Goal: Ask a question

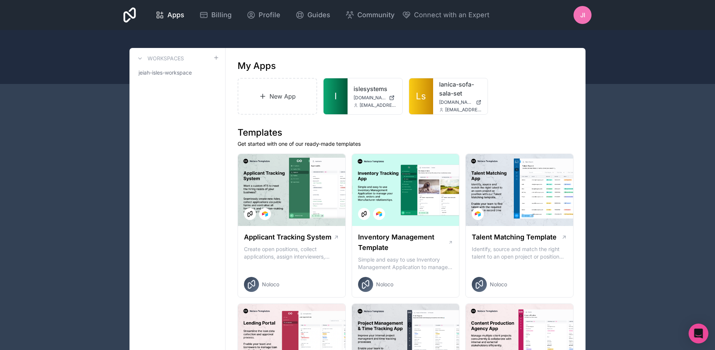
click at [697, 334] on icon "Open Intercom Messenger" at bounding box center [698, 334] width 9 height 10
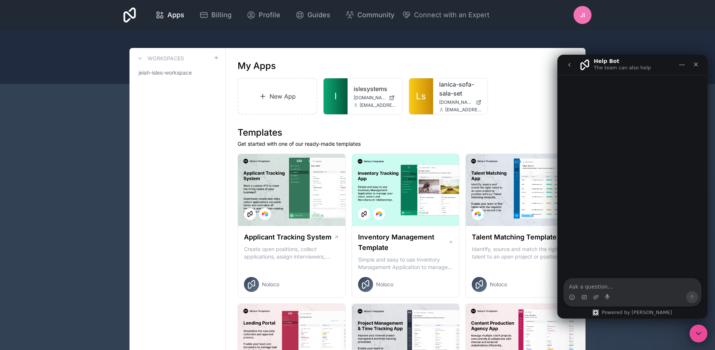
click at [630, 296] on div "Intercom messenger" at bounding box center [632, 298] width 137 height 12
click at [629, 287] on textarea "Ask a question…" at bounding box center [632, 285] width 137 height 13
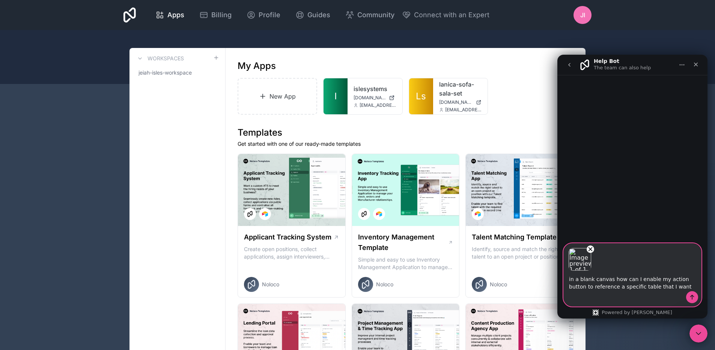
type textarea "in a blank canvas how can I enable my action button to reference a specific tab…"
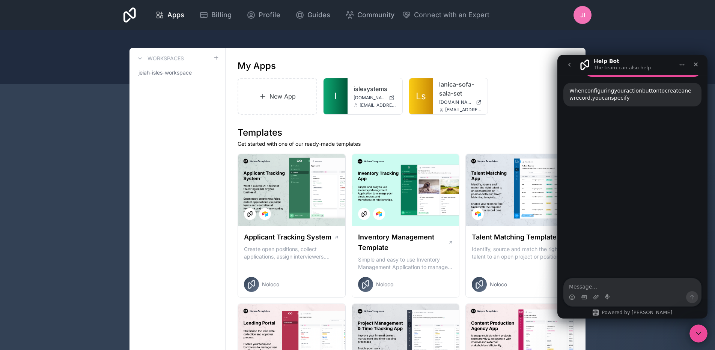
scroll to position [128, 0]
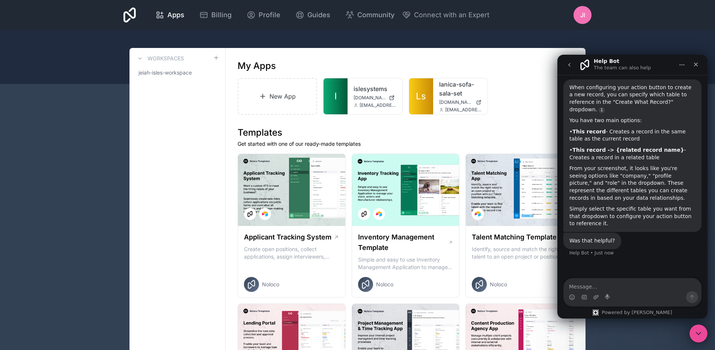
click at [636, 287] on textarea "Message…" at bounding box center [632, 285] width 137 height 13
click at [646, 287] on textarea "Message…" at bounding box center [632, 285] width 137 height 13
type textarea "no, i need to select a specific data source, can you connect me with someone pl…"
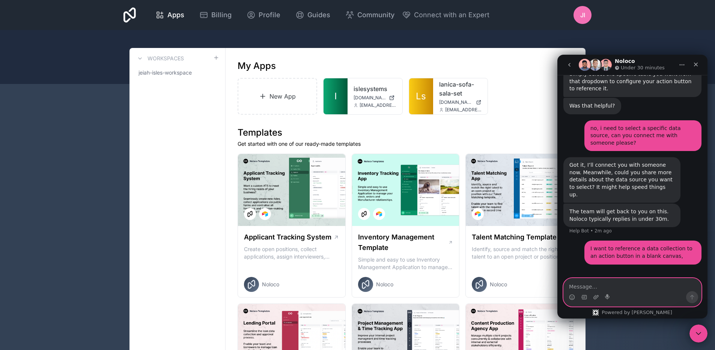
scroll to position [265, 0]
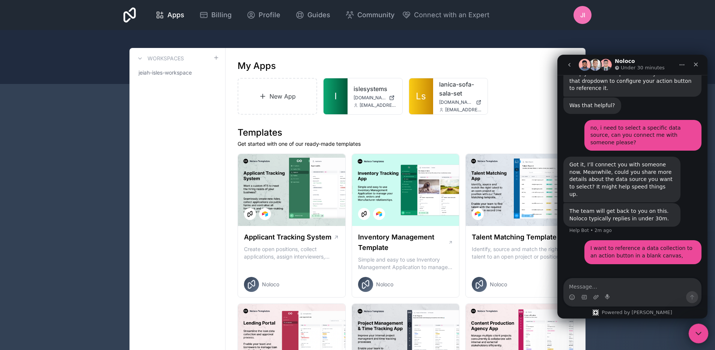
click at [699, 338] on div "Close Intercom Messenger" at bounding box center [697, 333] width 18 height 18
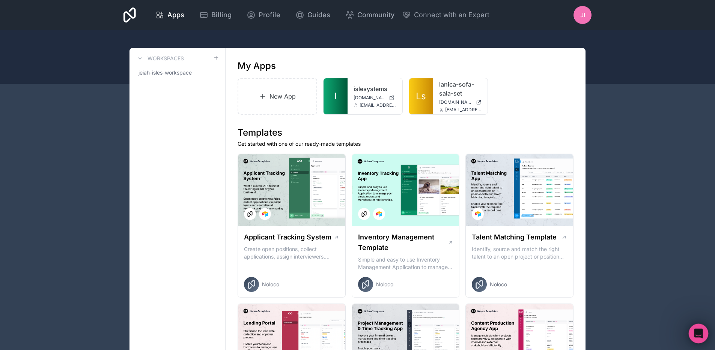
click at [695, 332] on icon "Open Intercom Messenger" at bounding box center [697, 333] width 12 height 12
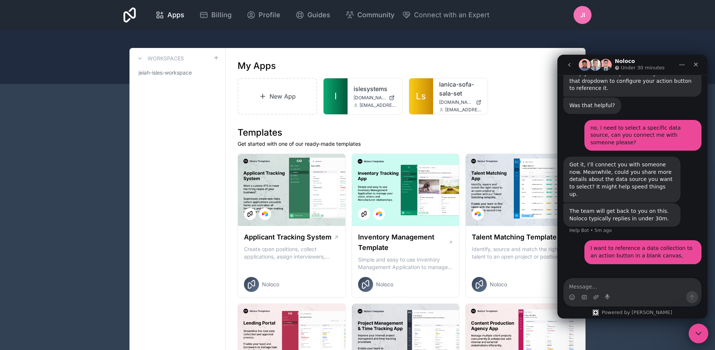
click at [695, 332] on icon "Close Intercom Messenger" at bounding box center [697, 332] width 9 height 9
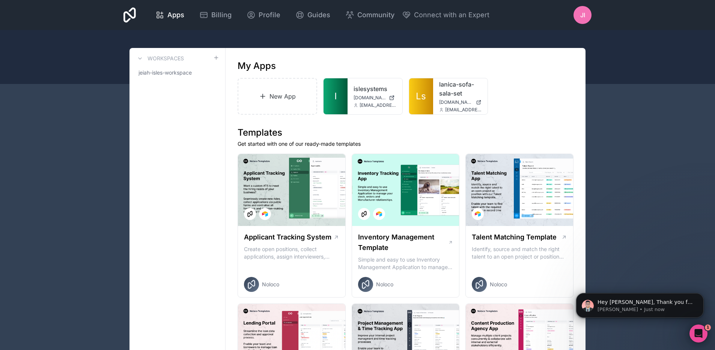
scroll to position [335, 0]
click at [657, 308] on p "[PERSON_NAME] • Just now" at bounding box center [645, 310] width 97 height 7
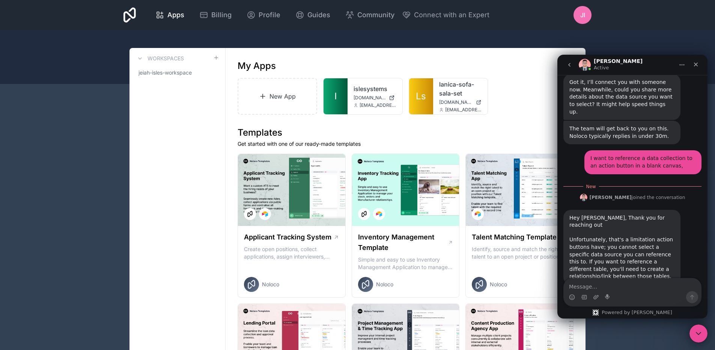
scroll to position [347, 0]
click at [644, 282] on textarea "Message…" at bounding box center [632, 285] width 137 height 13
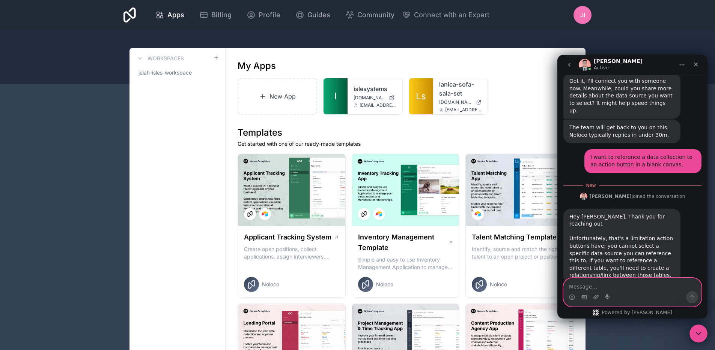
click at [615, 288] on textarea "Message…" at bounding box center [632, 285] width 137 height 13
click at [641, 290] on textarea "got it, so let's say I created" at bounding box center [632, 285] width 137 height 13
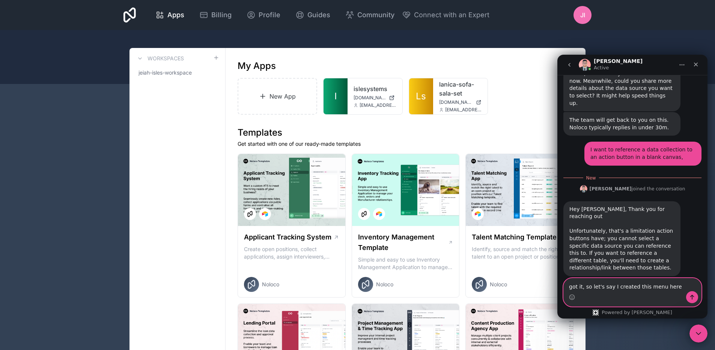
type textarea "got it, so let's say I created this menu here"
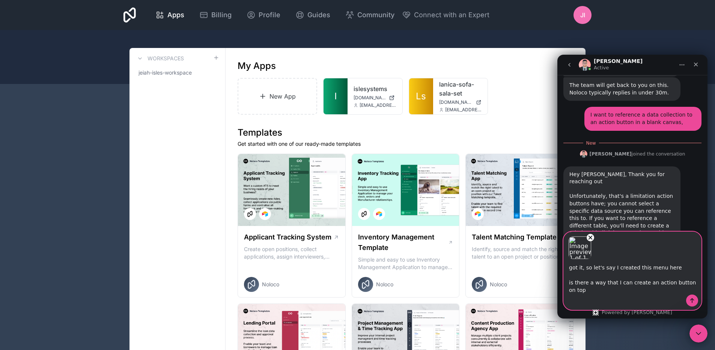
scroll to position [394, 0]
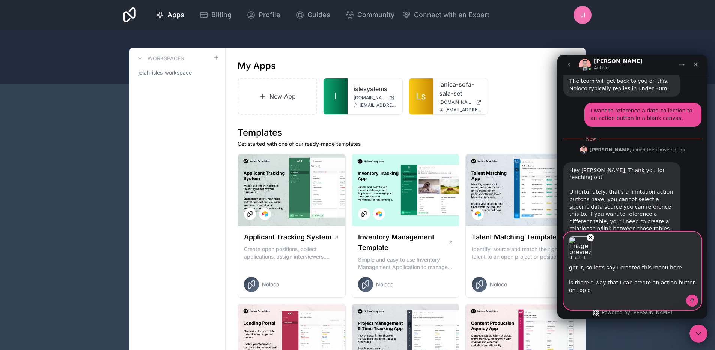
click at [584, 271] on textarea "got it, so let's say I created this menu here is there a way that I can create …" at bounding box center [632, 277] width 137 height 35
type textarea "got it, but let's say I created this menu here is there a way that I can create…"
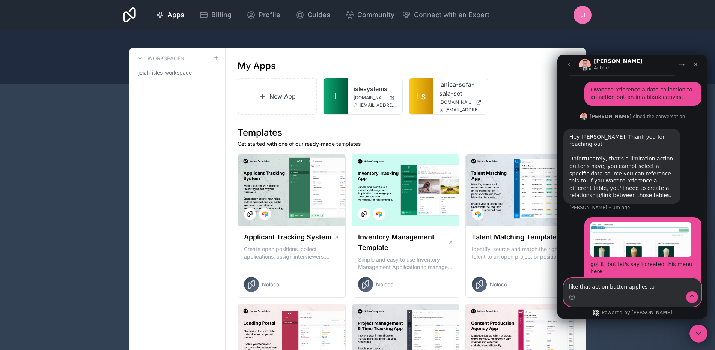
type textarea "like that action button applies to"
click at [573, 291] on textarea "Message…" at bounding box center [632, 285] width 137 height 13
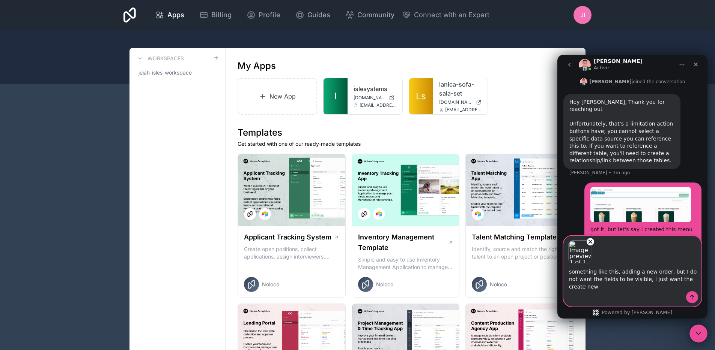
scroll to position [457, 0]
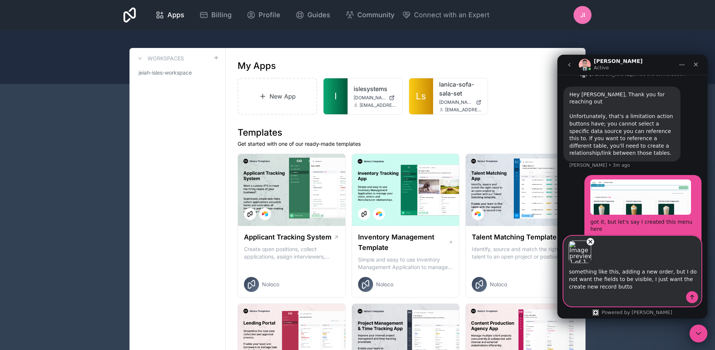
type textarea "something like this, adding a new order, but I do not want the fields to be vis…"
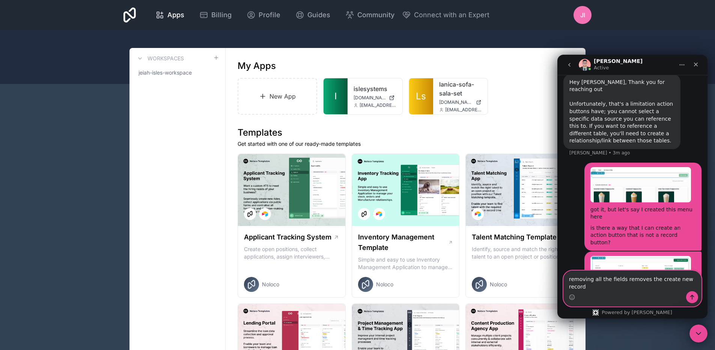
scroll to position [477, 0]
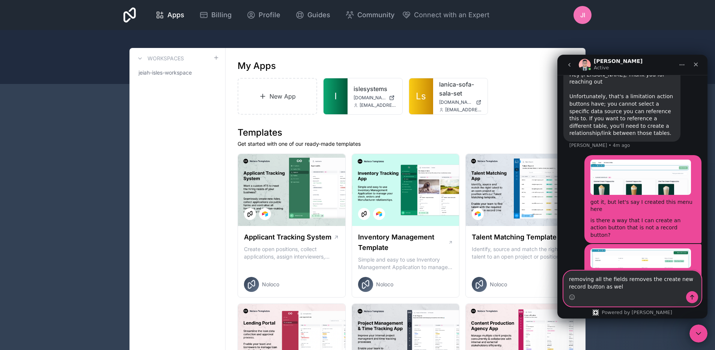
type textarea "removing all the fields removes the create new record button as well"
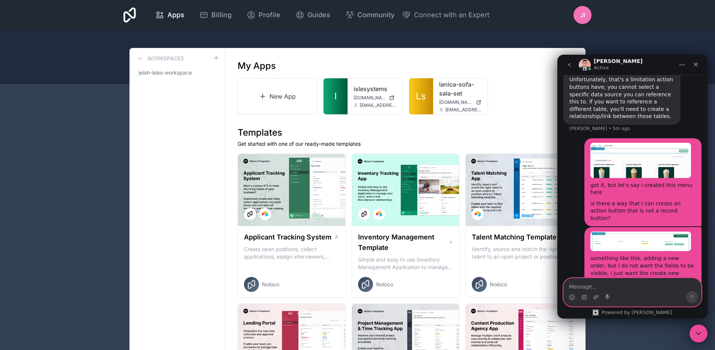
click at [594, 283] on textarea "Message…" at bounding box center [632, 285] width 137 height 13
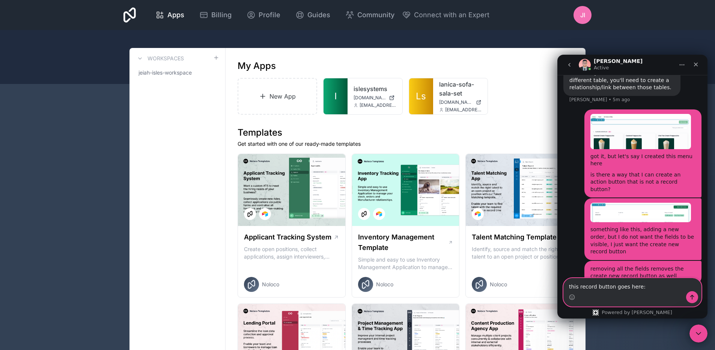
type textarea "this record button goes here:"
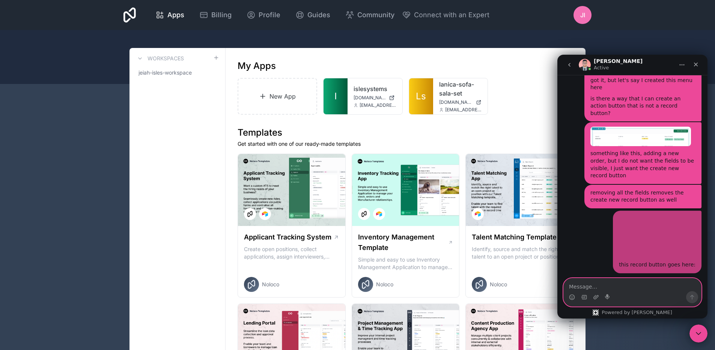
scroll to position [600, 0]
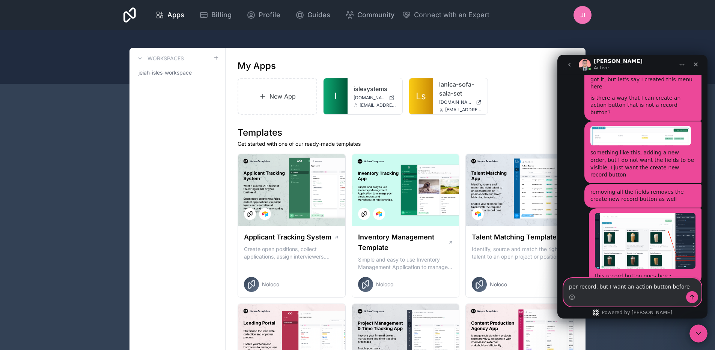
type textarea "per record, but I want an action button before"
type textarea "but this isn't what i want"
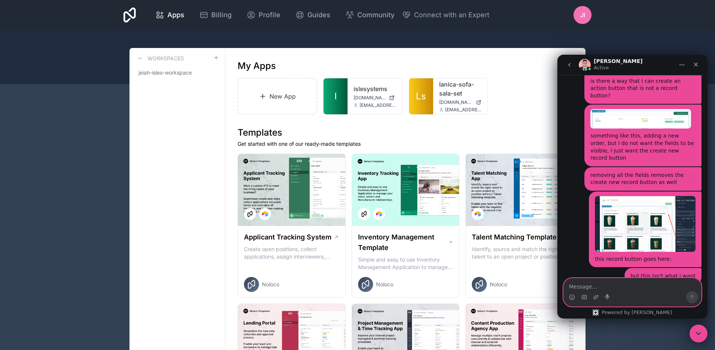
click at [643, 196] on img "Jeiah says…" at bounding box center [645, 224] width 101 height 56
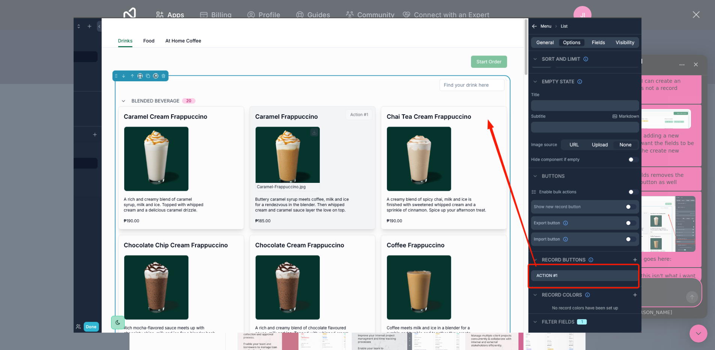
click at [700, 20] on div "Intercom messenger" at bounding box center [357, 175] width 715 height 350
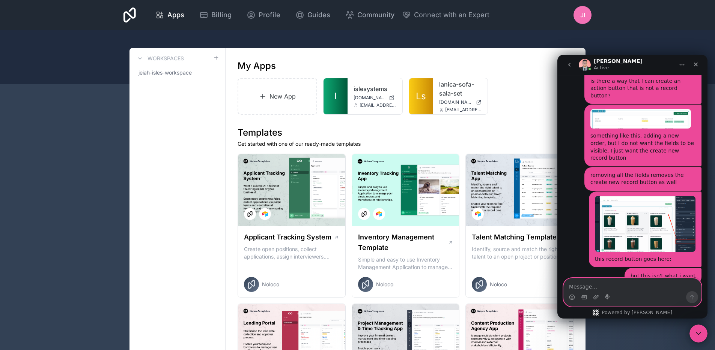
click at [696, 17] on div "Apps Billing Profile Guides Community Connect with an Expert JI Billing Profile…" at bounding box center [357, 15] width 715 height 30
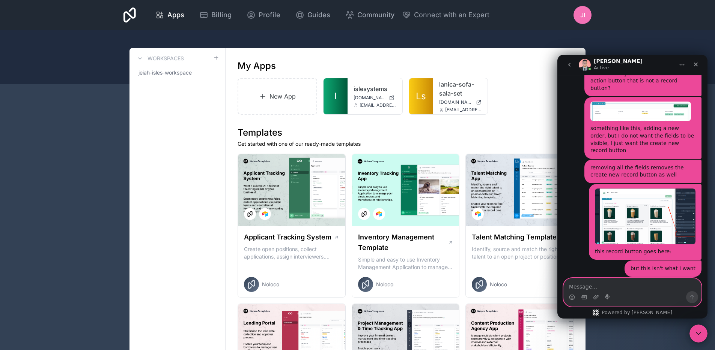
scroll to position [632, 0]
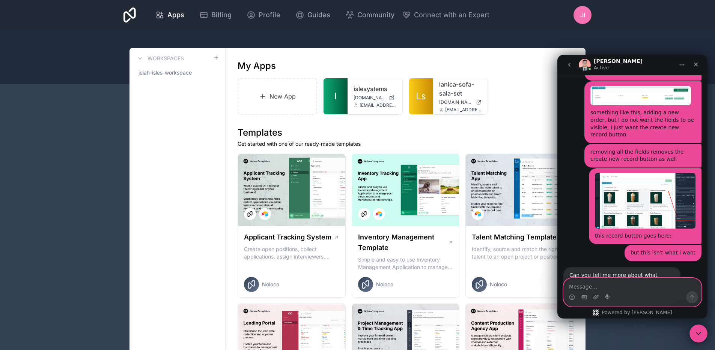
click at [609, 291] on textarea "Message…" at bounding box center [632, 285] width 137 height 13
type textarea "yes"
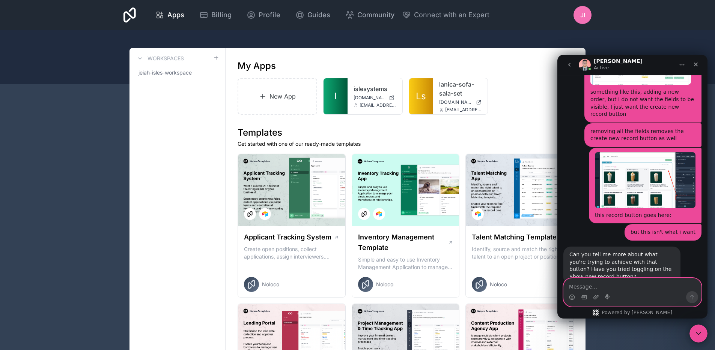
scroll to position [654, 0]
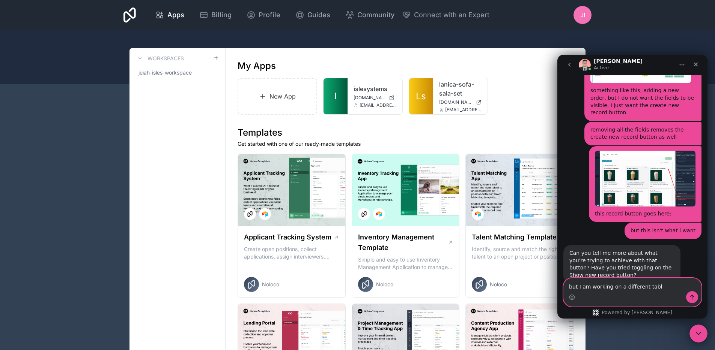
type textarea "but I am working on a different table"
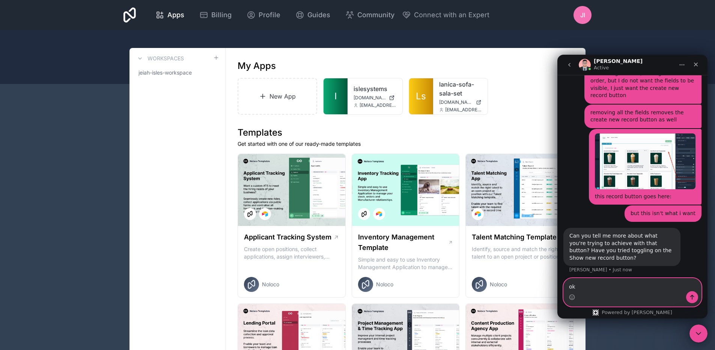
type textarea "o"
type textarea "s"
type textarea "ok I sound confusing"
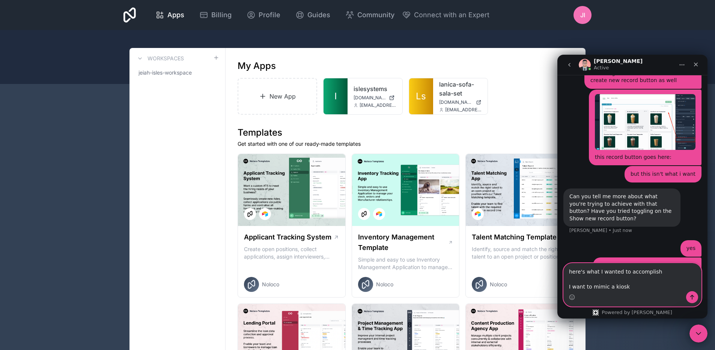
scroll to position [719, 0]
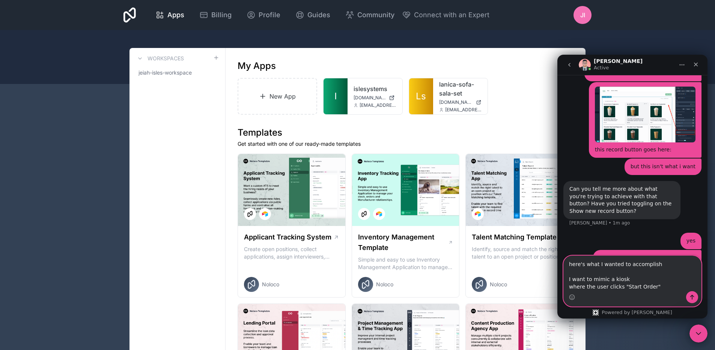
click at [569, 286] on textarea "here's what I wanted to accomplish I want to mimic a kiosk where the user click…" at bounding box center [632, 273] width 137 height 35
click at [660, 291] on textarea "here's what I wanted to accomplish I want to mimic a kiosk 1. the user clicks "…" at bounding box center [632, 273] width 137 height 35
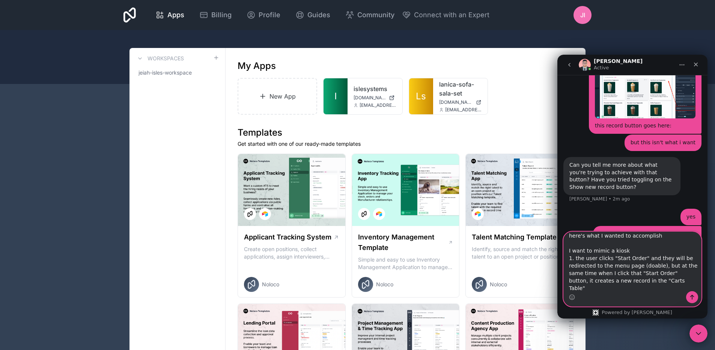
scroll to position [12, 0]
drag, startPoint x: 605, startPoint y: 281, endPoint x: 583, endPoint y: 281, distance: 21.4
click at [583, 281] on textarea "here's what I wanted to accomplish I want to mimic a kiosk 1. the user clicks "…" at bounding box center [632, 261] width 137 height 59
click at [644, 288] on textarea "here's what I wanted to accomplish I want to mimic a kiosk 1. the user clicks "…" at bounding box center [632, 261] width 137 height 59
click at [651, 283] on textarea "here's what I wanted to accomplish I want to mimic a kiosk 1. the user clicks "…" at bounding box center [632, 261] width 137 height 59
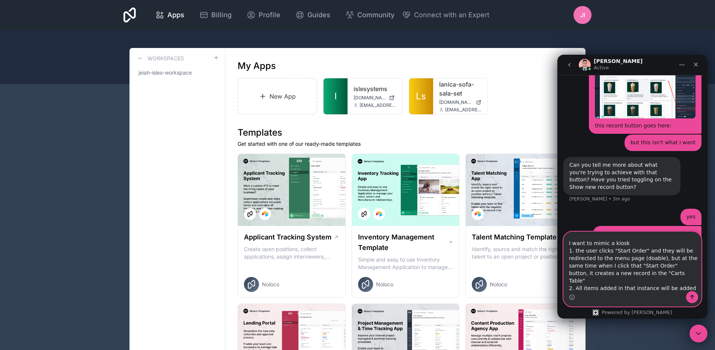
scroll to position [14, 0]
drag, startPoint x: 651, startPoint y: 290, endPoint x: 671, endPoint y: 293, distance: 20.2
click at [653, 281] on textarea "here's what I wanted to accomplish I want to mimic a kiosk 1. the user clicks "…" at bounding box center [632, 261] width 137 height 59
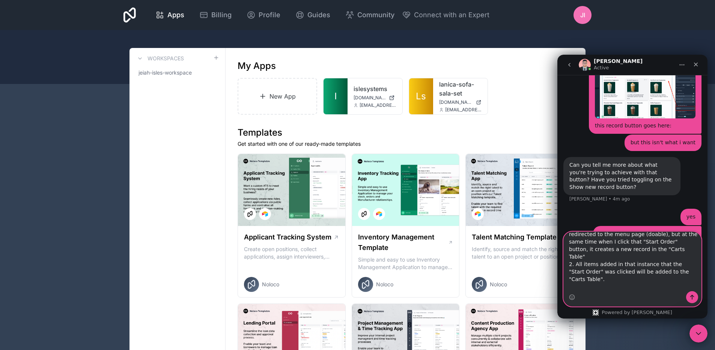
scroll to position [42, 0]
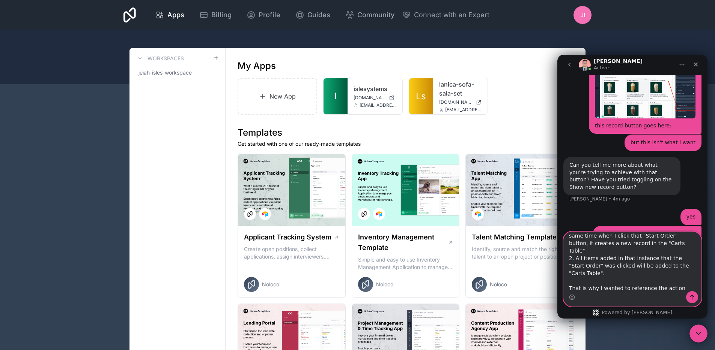
type textarea "here's what I wanted to accomplish I want to mimic a kiosk 1. the user clicks "…"
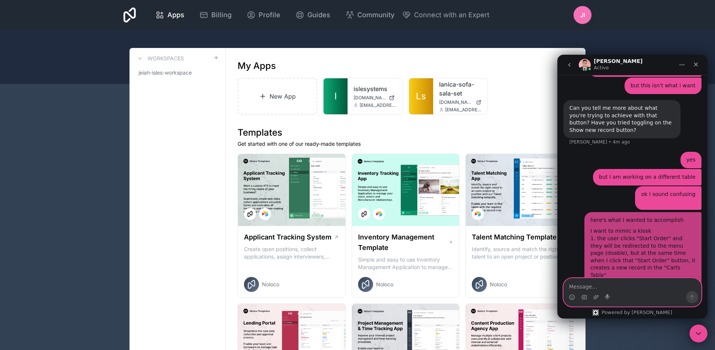
scroll to position [801, 0]
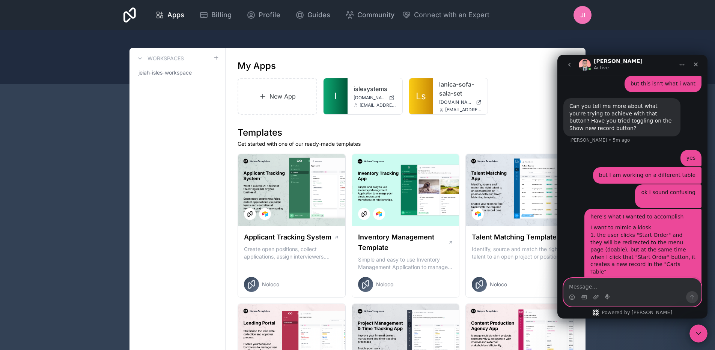
click at [598, 281] on textarea "Message…" at bounding box center [632, 285] width 137 height 13
type textarea "h"
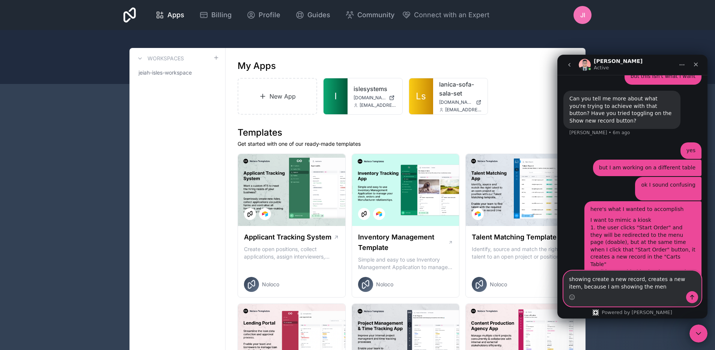
type textarea "showing create a new record, creates a new item, because I am showing the menu"
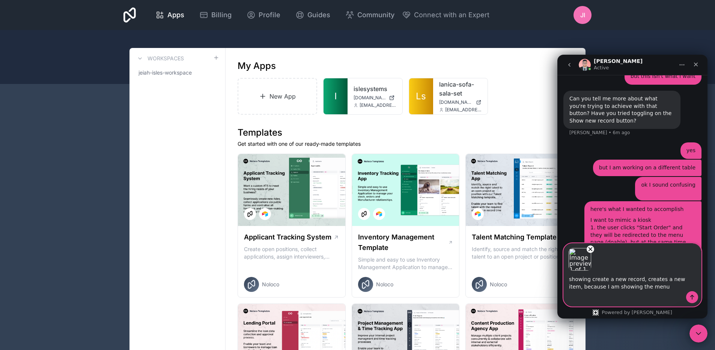
scroll to position [836, 0]
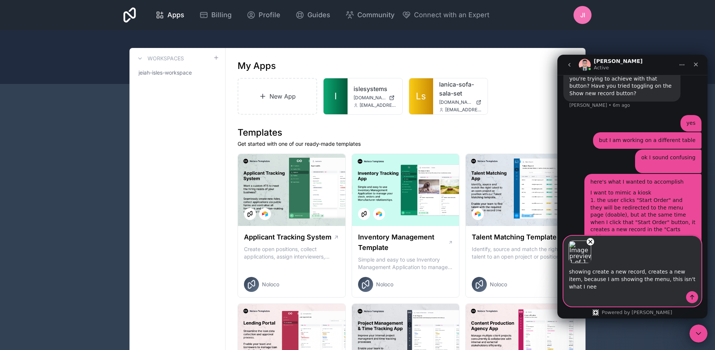
type textarea "showing create a new record, creates a new item, because I am showing the menu,…"
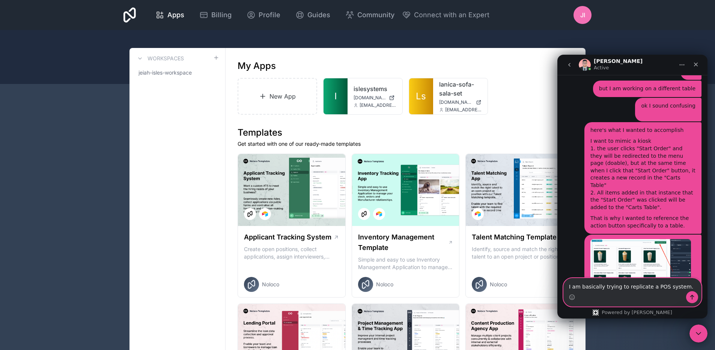
scroll to position [896, 0]
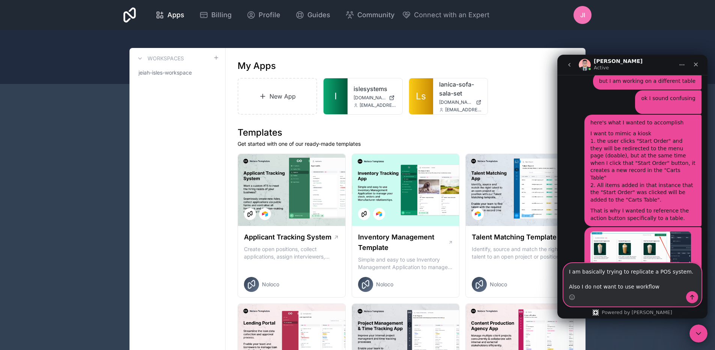
type textarea "I am basically trying to replicate a POS system. Also I do not want to use work…"
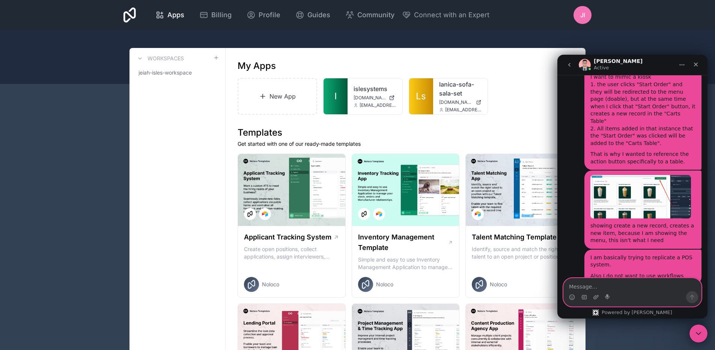
scroll to position [961, 0]
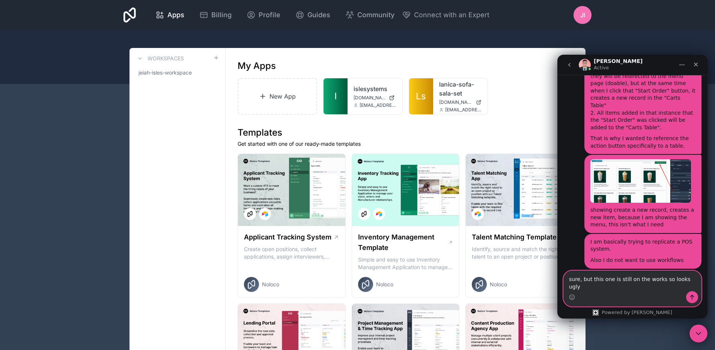
paste textarea "[URL][DOMAIN_NAME]"
type textarea "sure, but this one is still on the works so looks ugly [URL][DOMAIN_NAME]"
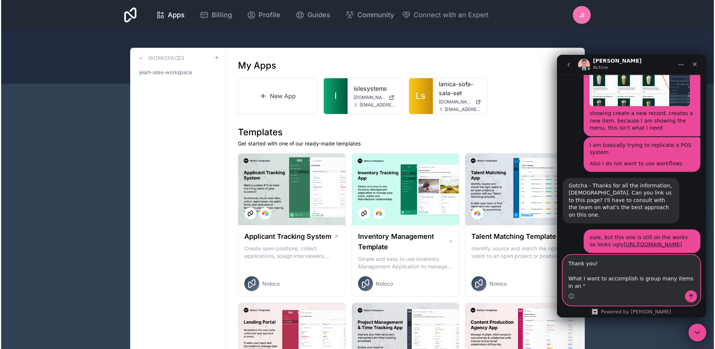
scroll to position [1065, 0]
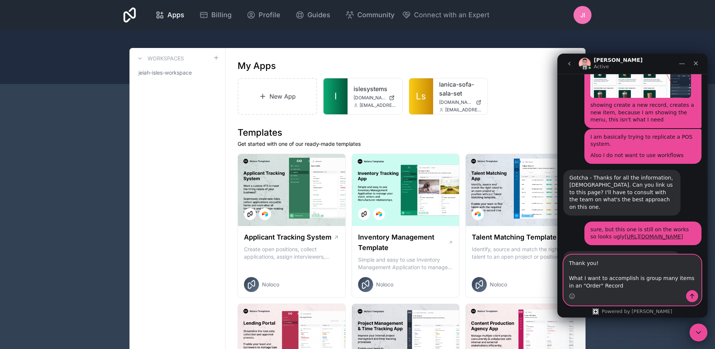
click at [610, 287] on textarea "Thank you! What I want to accomplish is group many items in an "Order" Record" at bounding box center [632, 272] width 137 height 35
drag, startPoint x: 610, startPoint y: 287, endPoint x: 590, endPoint y: 284, distance: 20.9
click at [590, 284] on textarea "Thank you! What I want to accomplish is group many items in an "Order" Record" at bounding box center [632, 272] width 137 height 35
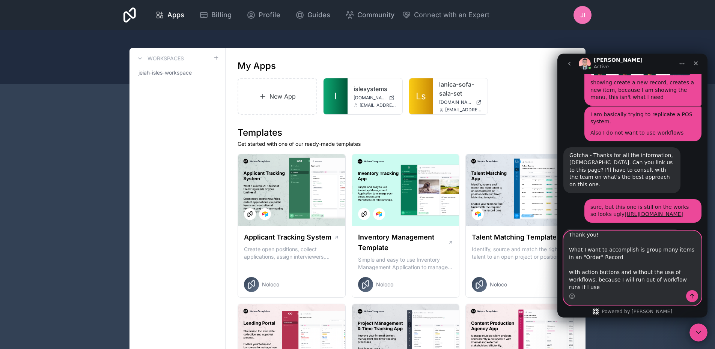
scroll to position [1089, 0]
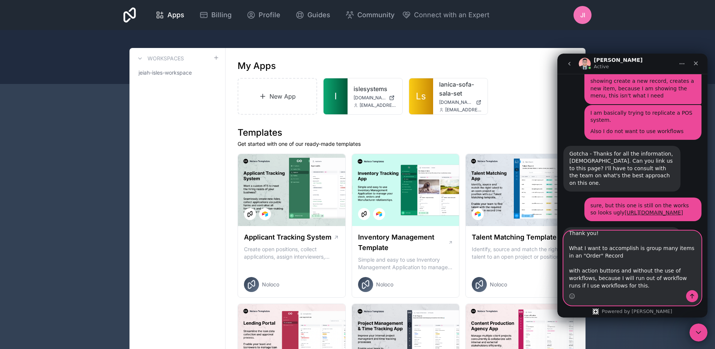
type textarea "Thank you! What I want to accomplish is group many items in an "Order" Record w…"
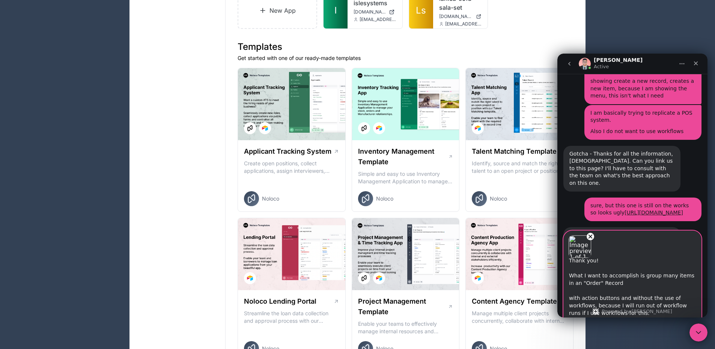
scroll to position [92, 0]
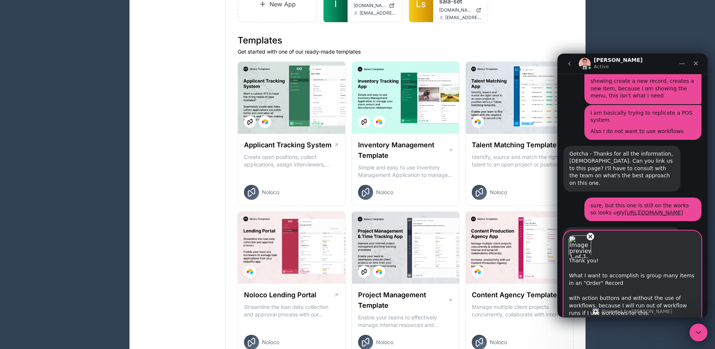
click at [641, 269] on textarea "Thank you! What I want to accomplish is group many items in an "Order" Record w…" at bounding box center [632, 288] width 137 height 59
type textarea "Thank you! What I want to accomplish is group many items in an "Order" Record, …"
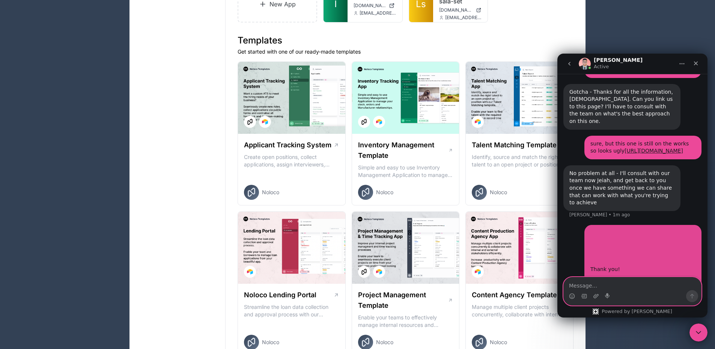
scroll to position [1152, 0]
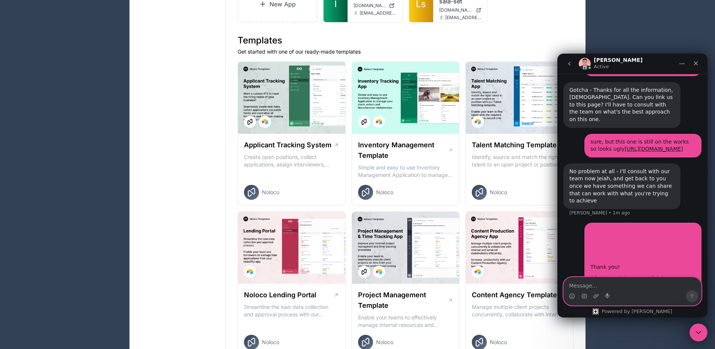
click at [625, 227] on img "user says…" at bounding box center [640, 243] width 101 height 33
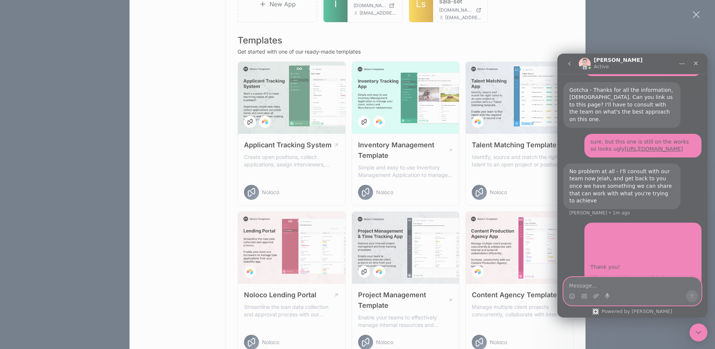
scroll to position [0, 0]
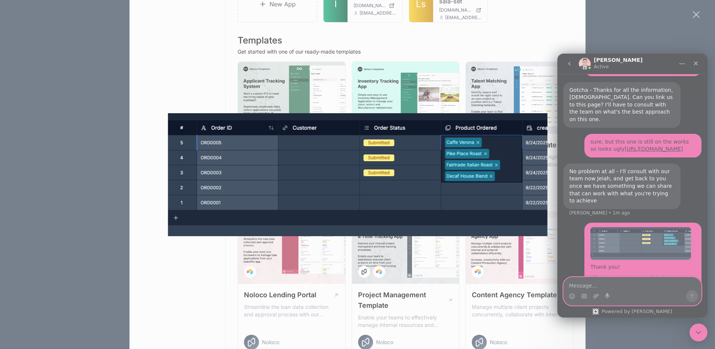
click at [622, 151] on div "Intercom messenger" at bounding box center [357, 174] width 715 height 349
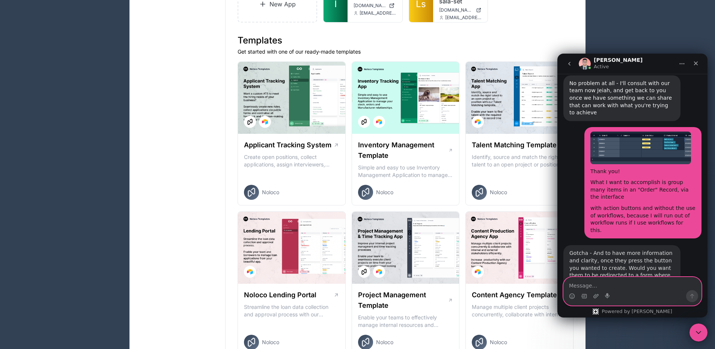
scroll to position [1241, 0]
click at [586, 286] on textarea "Message…" at bounding box center [632, 284] width 137 height 13
click at [586, 290] on textarea "Message…" at bounding box center [632, 284] width 137 height 13
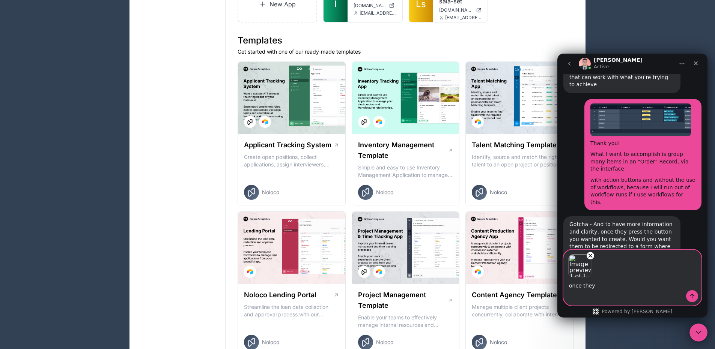
scroll to position [1298, 0]
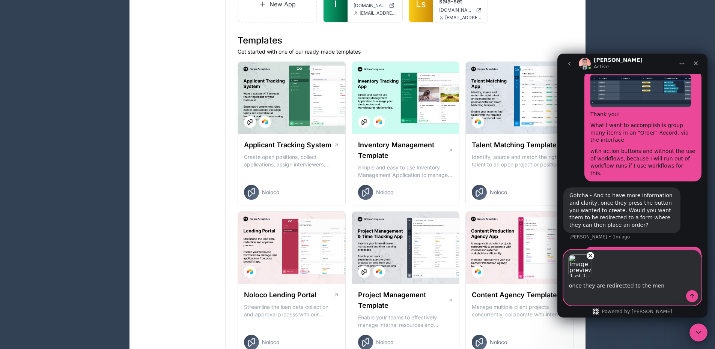
type textarea "once they are redirected to the menu"
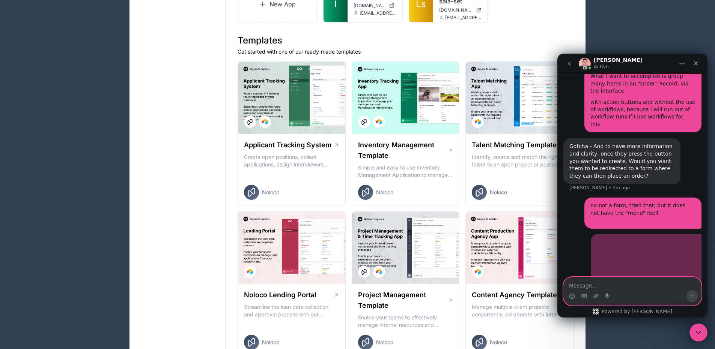
scroll to position [1347, 0]
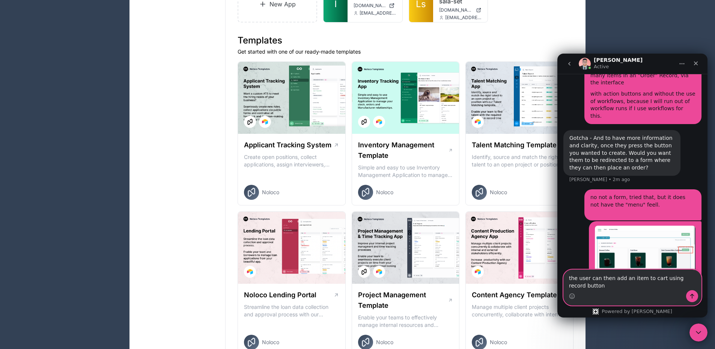
type textarea "the user can then add an item to cart using record buttons"
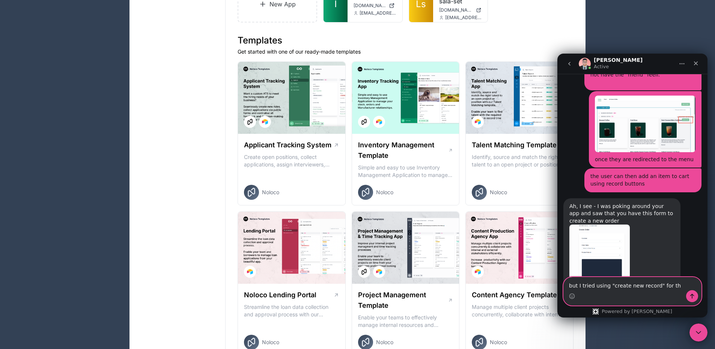
scroll to position [1481, 0]
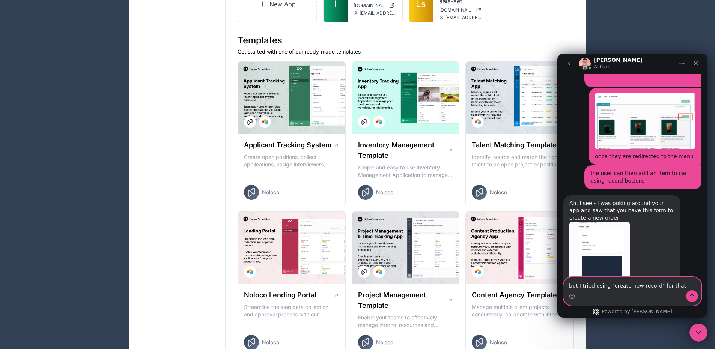
type textarea "but I tried using "create new record" for that"
type textarea "s"
type textarea "yeah tried via iframe"
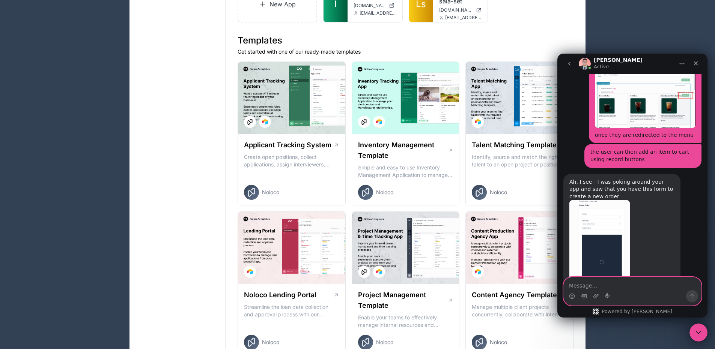
scroll to position [1503, 0]
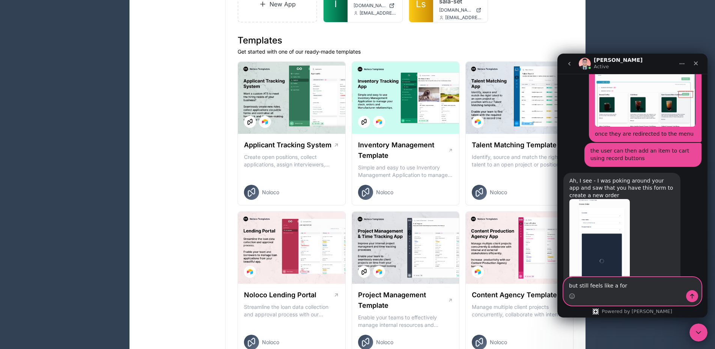
type textarea "but still feels like a form"
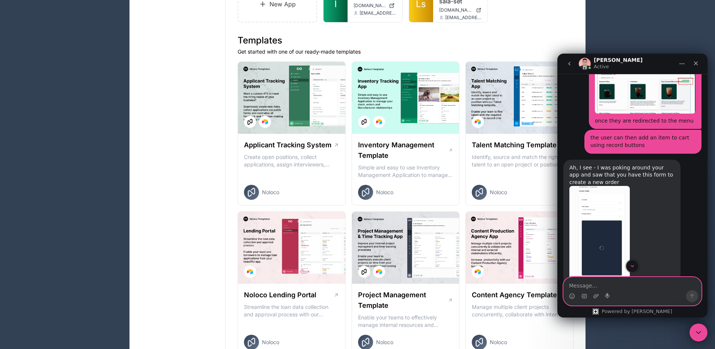
scroll to position [1520, 0]
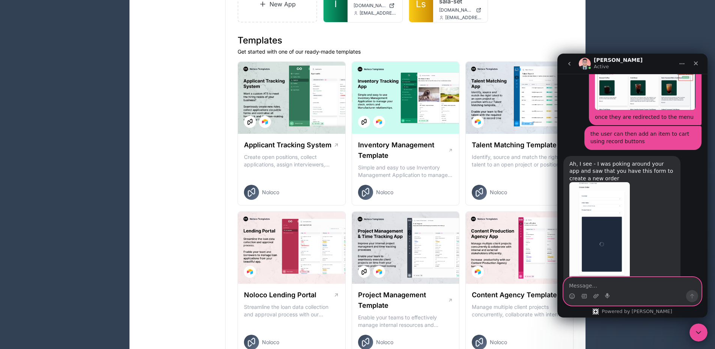
click at [608, 289] on textarea "Message…" at bounding box center [632, 284] width 137 height 13
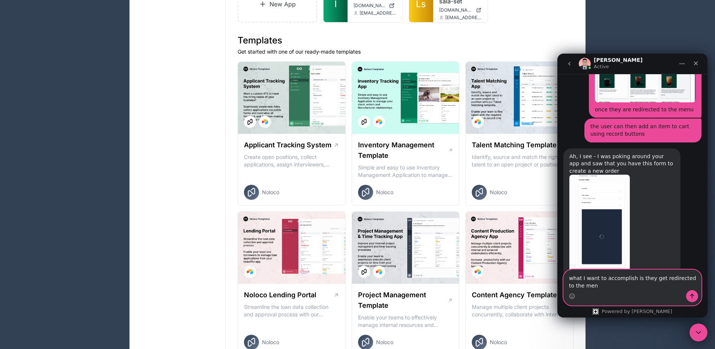
type textarea "what I want to accomplish is they get redirected to the menu"
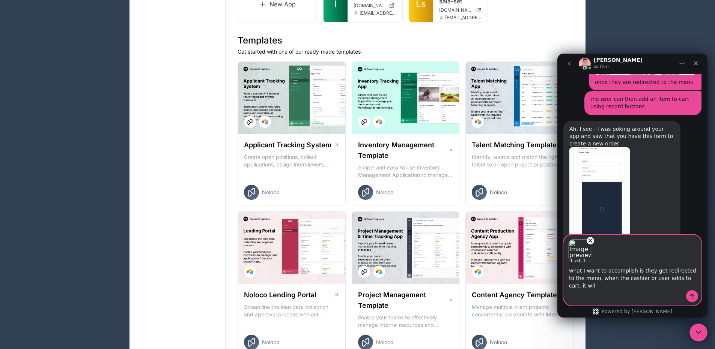
scroll to position [1562, 0]
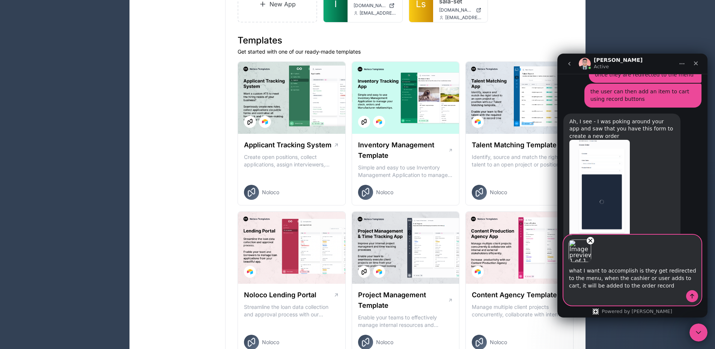
type textarea "what I want to accomplish is they get redirected to the menu, when the cashier …"
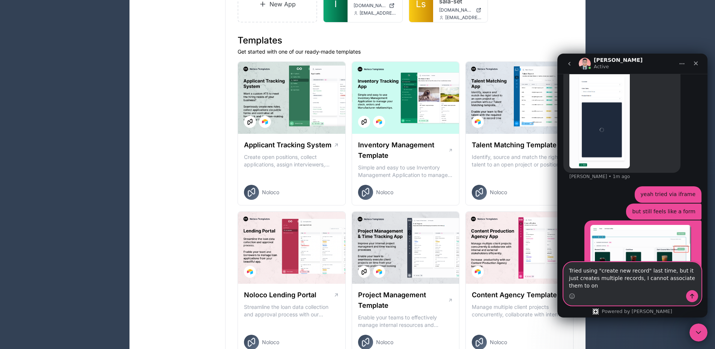
scroll to position [1642, 0]
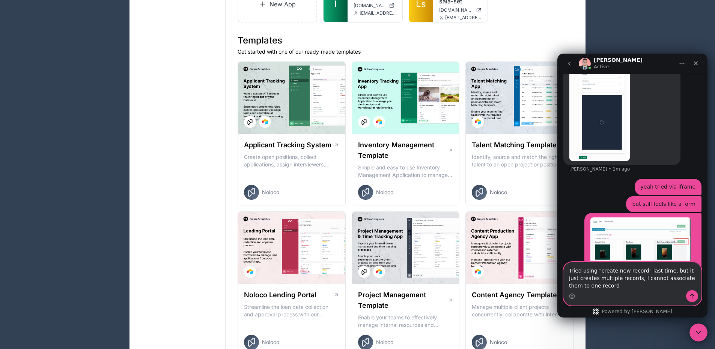
type textarea "Tried using "create new record" last time, but it just creates multiple records…"
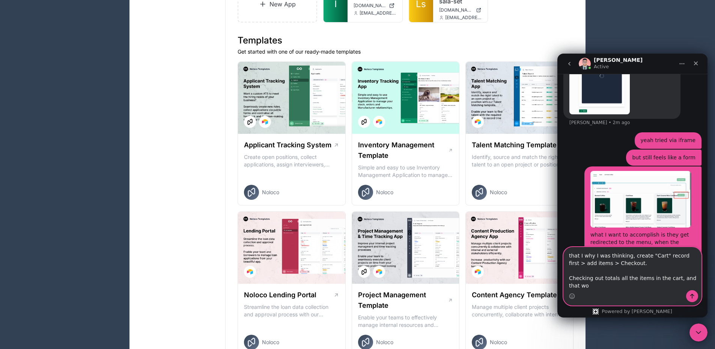
scroll to position [1696, 0]
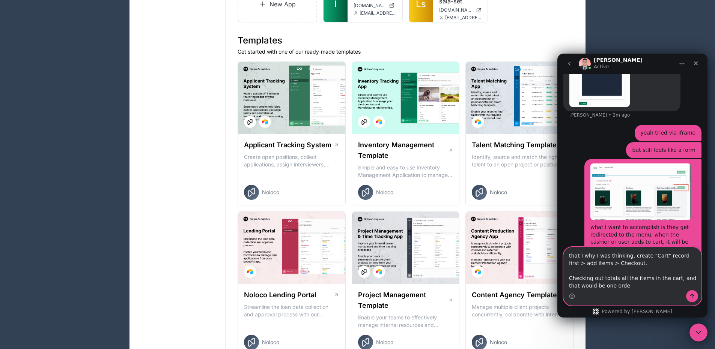
type textarea "that I why I was thinking, create "Cart" record first > add items > Checkout. C…"
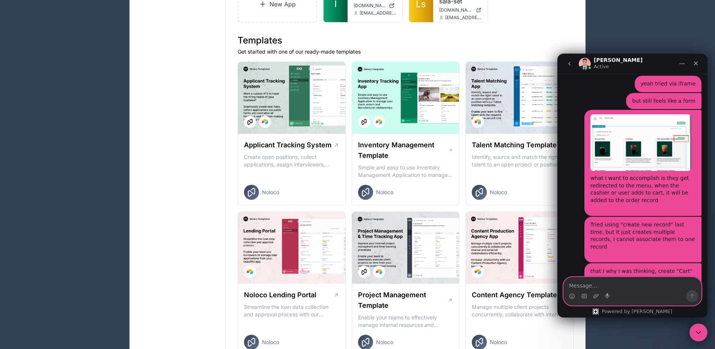
scroll to position [1746, 0]
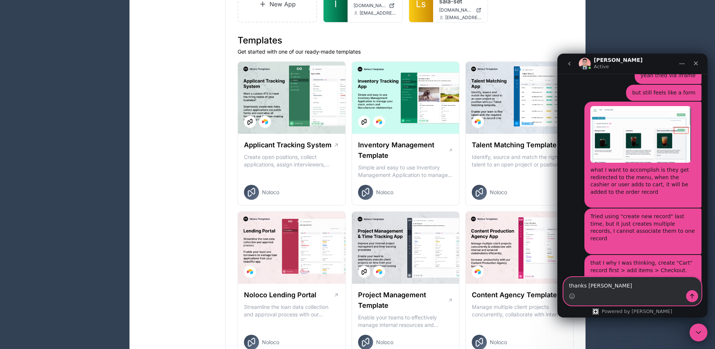
type textarea "thanks [PERSON_NAME]"
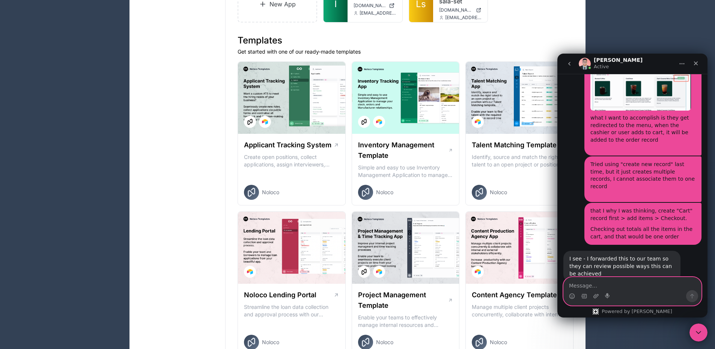
scroll to position [1828, 0]
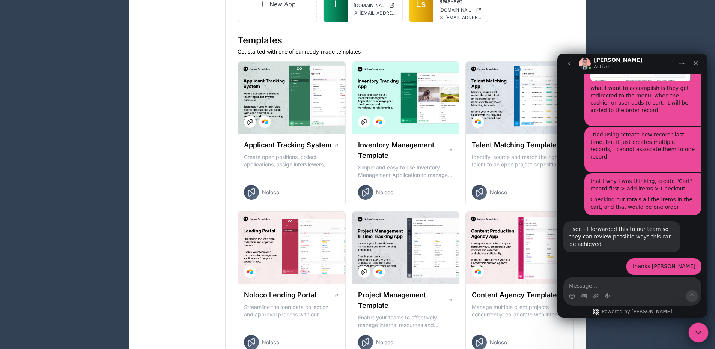
drag, startPoint x: 700, startPoint y: 337, endPoint x: 696, endPoint y: 331, distance: 7.3
click at [700, 337] on div "Close Intercom Messenger" at bounding box center [697, 332] width 18 height 18
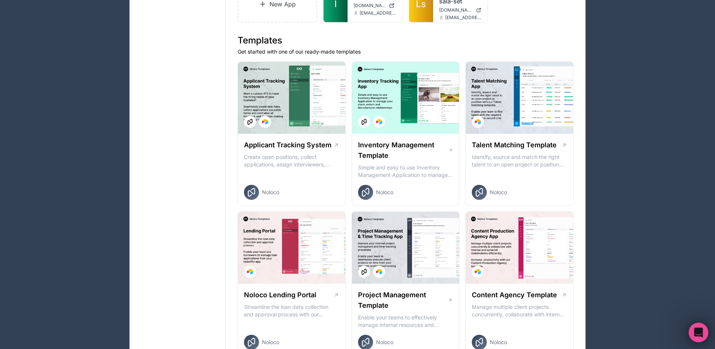
click at [698, 327] on icon "Open Intercom Messenger" at bounding box center [697, 332] width 12 height 12
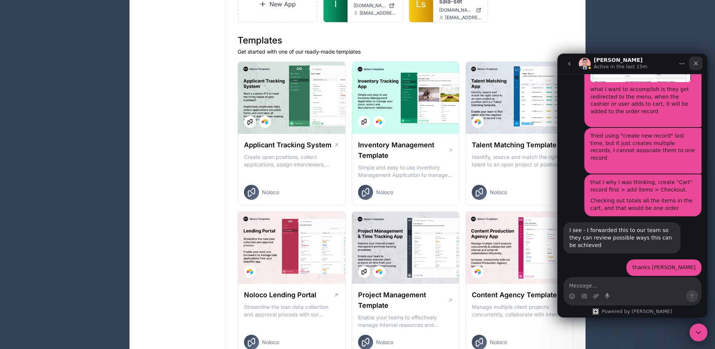
drag, startPoint x: 698, startPoint y: 63, endPoint x: 916, endPoint y: 107, distance: 222.2
click at [698, 63] on icon "Close" at bounding box center [696, 63] width 6 height 6
